Goal: Find specific page/section: Find specific page/section

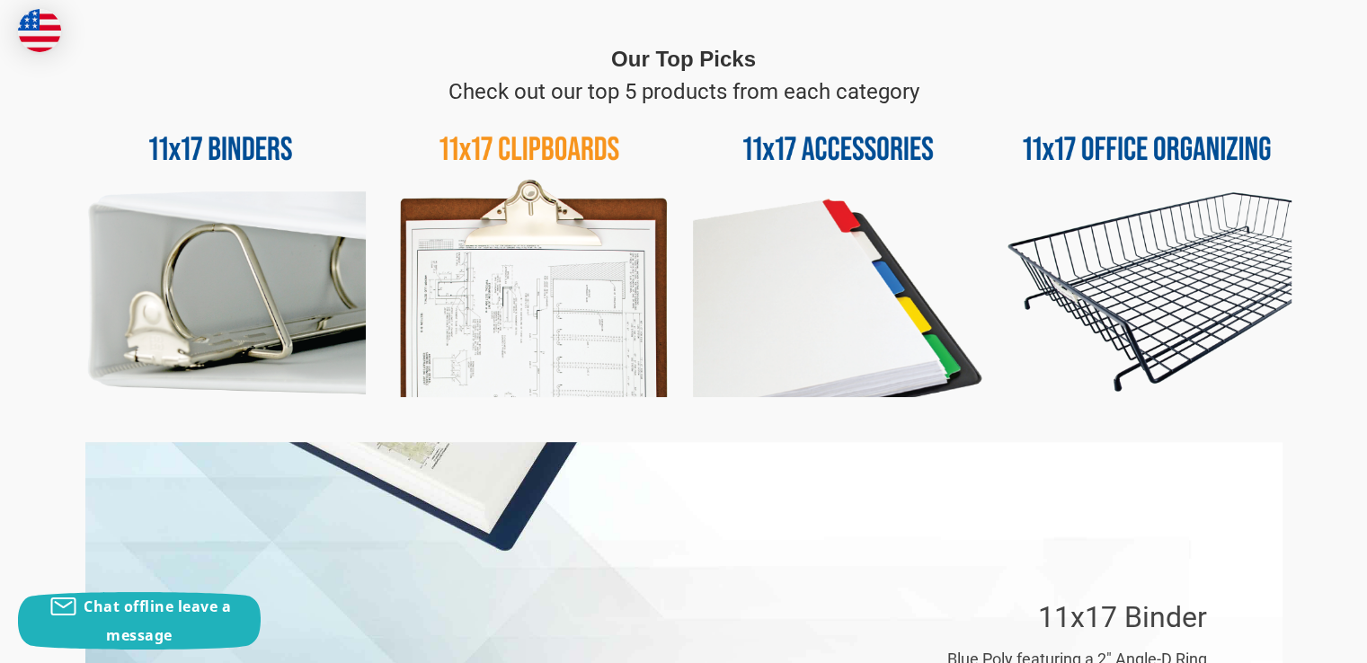
scroll to position [809, 0]
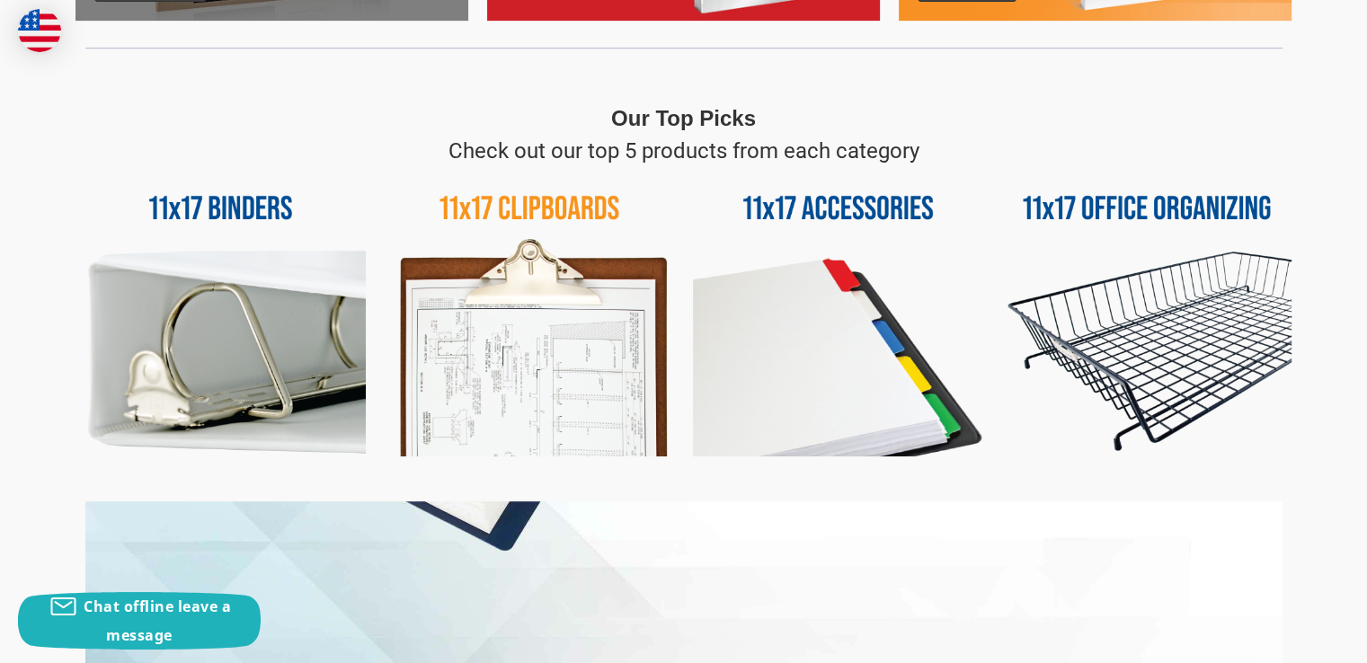
click at [1152, 312] on img at bounding box center [1147, 312] width 290 height 290
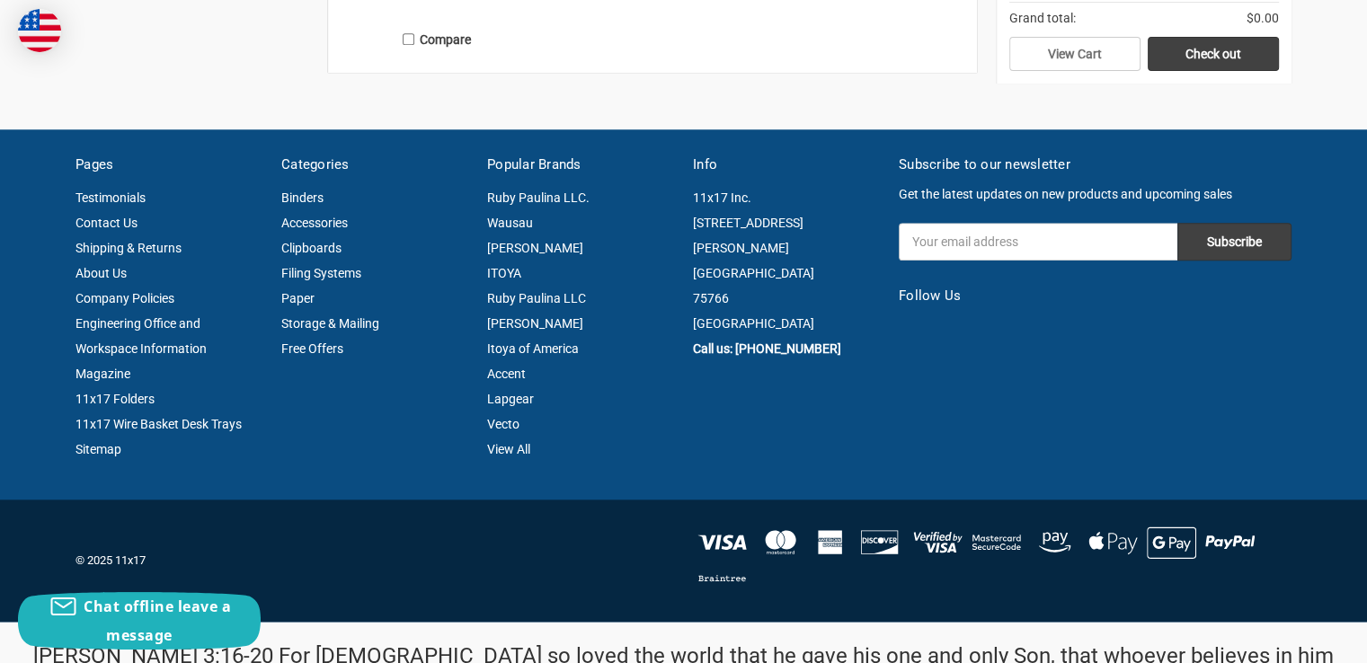
scroll to position [1712, 0]
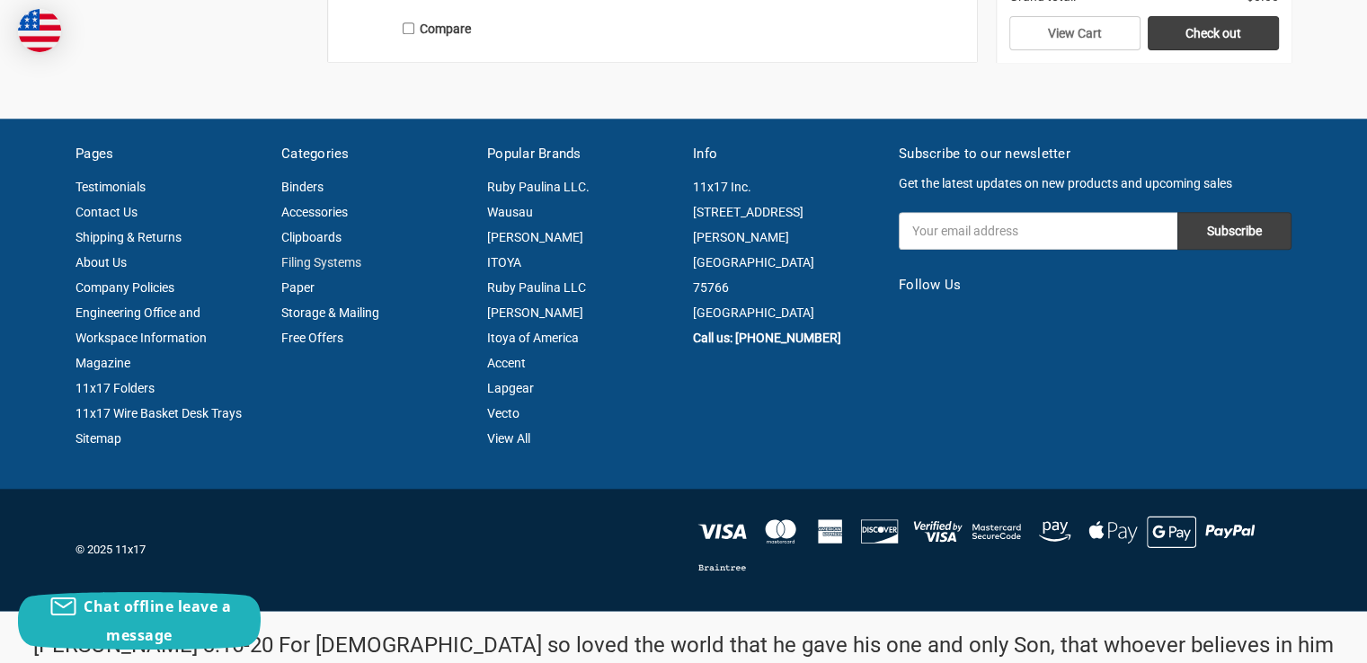
click at [317, 261] on link "Filing Systems" at bounding box center [321, 262] width 80 height 14
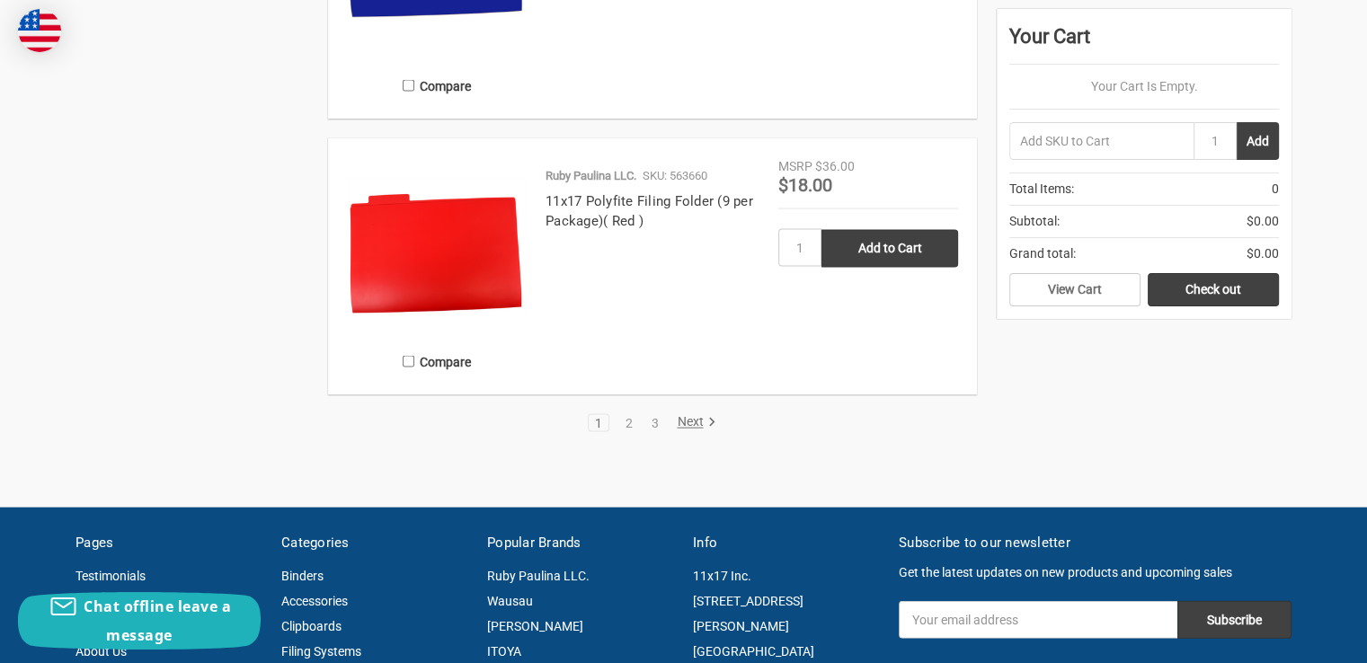
scroll to position [3865, 0]
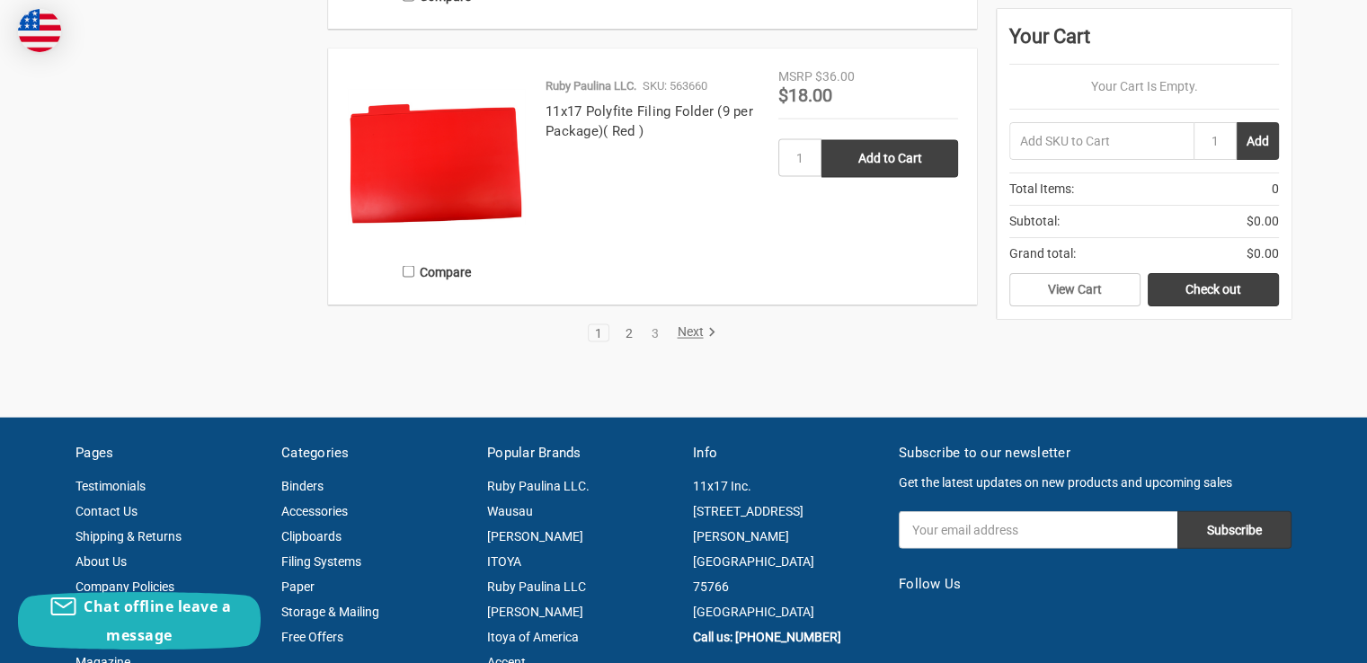
click at [633, 334] on link "2" at bounding box center [629, 333] width 20 height 13
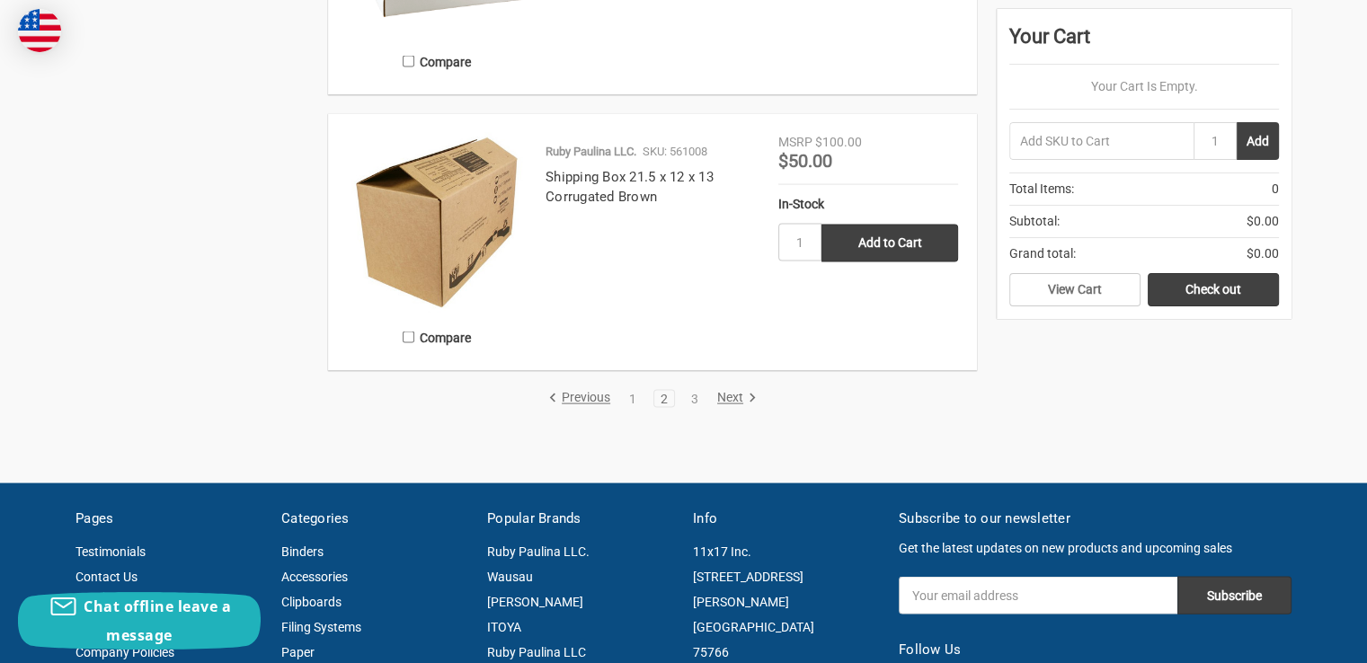
scroll to position [3686, 0]
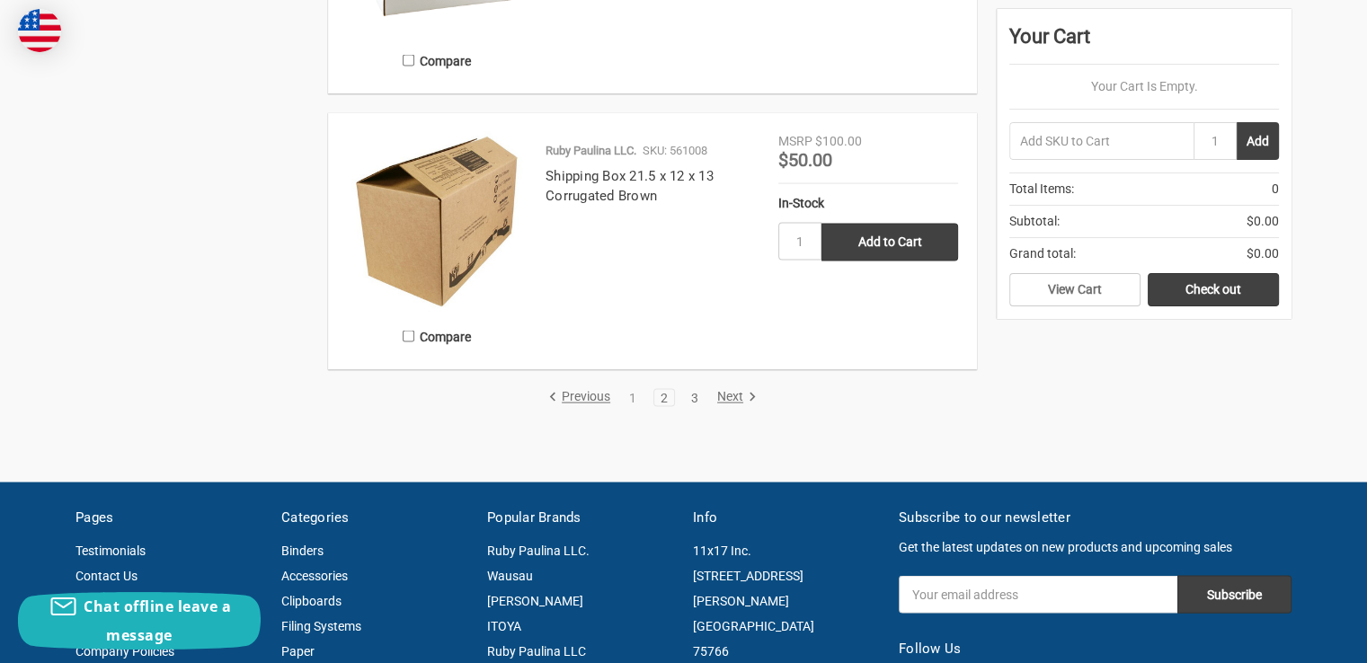
click at [693, 399] on link "3" at bounding box center [695, 398] width 20 height 13
